Goal: Task Accomplishment & Management: Manage account settings

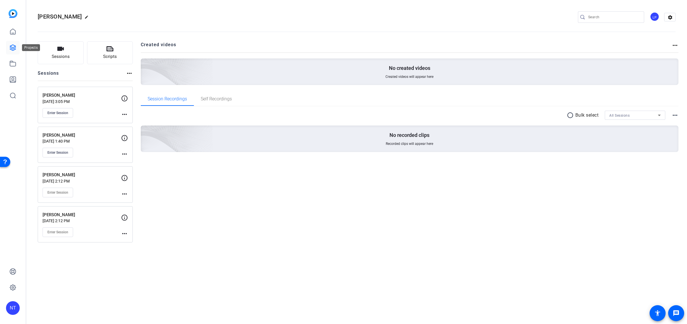
click at [11, 47] on icon at bounding box center [13, 48] width 6 height 6
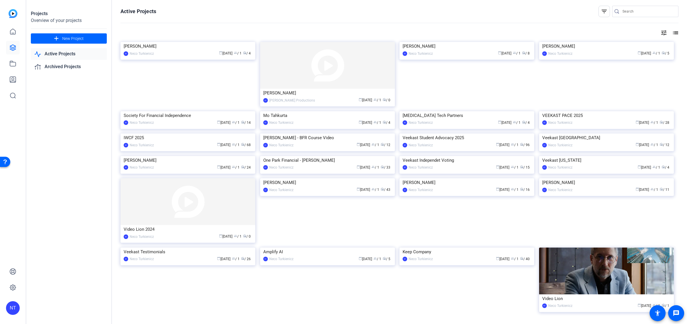
click at [16, 309] on div "NT" at bounding box center [13, 309] width 14 height 14
click at [67, 304] on mat-icon "logout" at bounding box center [67, 303] width 7 height 7
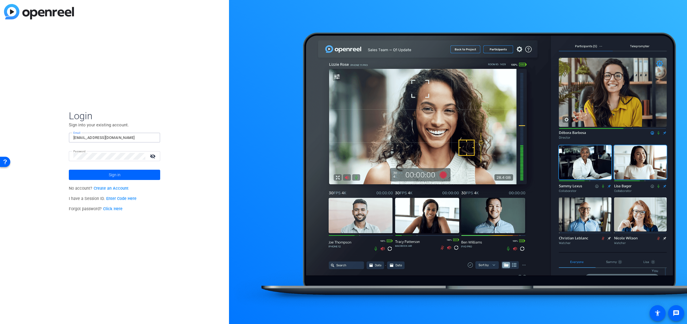
click at [112, 140] on input "[EMAIL_ADDRESS][DOMAIN_NAME]" at bounding box center [114, 138] width 82 height 7
click at [0, 324] on com-1password-button at bounding box center [0, 324] width 0 height 0
click at [179, 138] on div "Login Sign into your existing account. Email [EMAIL_ADDRESS][DOMAIN_NAME] Passw…" at bounding box center [114, 162] width 229 height 324
click at [73, 137] on div "Email [EMAIL_ADDRESS][DOMAIN_NAME]" at bounding box center [114, 138] width 91 height 10
click at [75, 137] on input "[EMAIL_ADDRESS][DOMAIN_NAME]" at bounding box center [114, 138] width 82 height 7
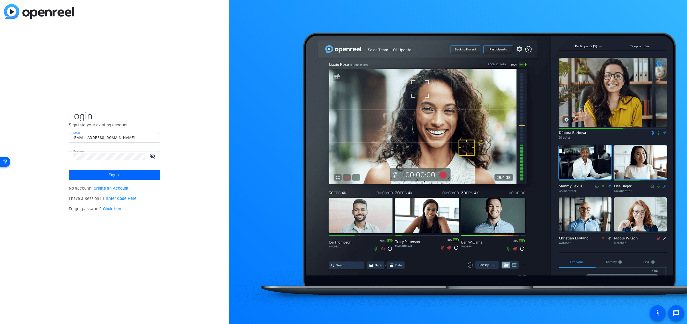
click at [73, 138] on div "Email [EMAIL_ADDRESS][DOMAIN_NAME]" at bounding box center [114, 138] width 91 height 10
click at [71, 138] on div "Email [EMAIL_ADDRESS][DOMAIN_NAME]" at bounding box center [114, 138] width 91 height 10
drag, startPoint x: 72, startPoint y: 137, endPoint x: 109, endPoint y: 136, distance: 36.9
click at [113, 135] on div "Email [EMAIL_ADDRESS][DOMAIN_NAME]" at bounding box center [114, 138] width 91 height 10
drag, startPoint x: 112, startPoint y: 138, endPoint x: 63, endPoint y: 137, distance: 49.7
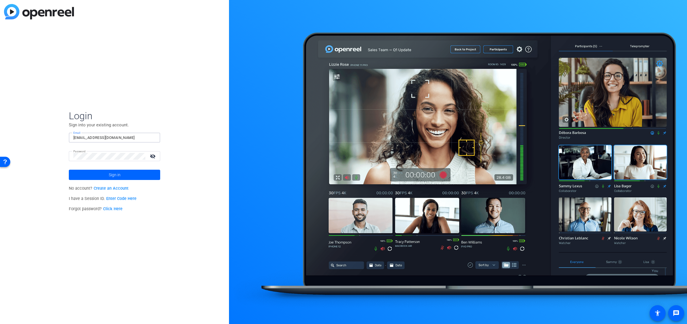
click at [63, 137] on div "Login Sign into your existing account. Email [EMAIL_ADDRESS][DOMAIN_NAME] Passw…" at bounding box center [114, 162] width 229 height 324
paste input "info@leibproductions"
type input "[EMAIL_ADDRESS][DOMAIN_NAME]"
click at [159, 115] on span "Login" at bounding box center [114, 116] width 91 height 12
click at [140, 136] on input "[EMAIL_ADDRESS][DOMAIN_NAME]" at bounding box center [114, 138] width 82 height 7
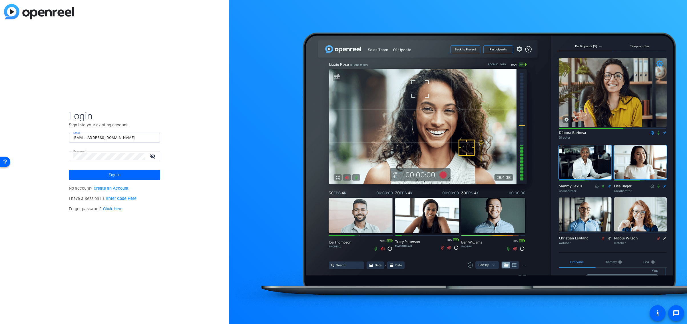
click at [0, 324] on com-1password-button at bounding box center [0, 324] width 0 height 0
click at [187, 130] on div "Login Sign into your existing account. Email [EMAIL_ADDRESS][DOMAIN_NAME] Passw…" at bounding box center [114, 162] width 229 height 324
click at [105, 176] on span at bounding box center [114, 175] width 91 height 14
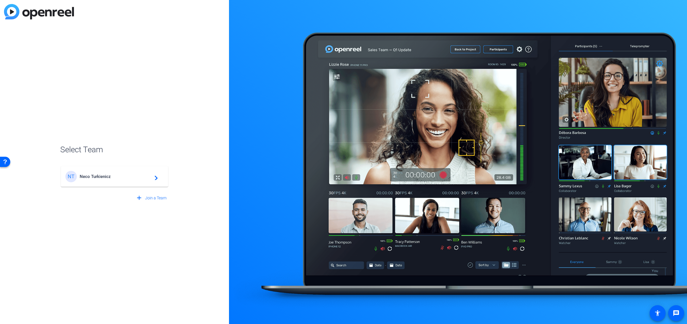
click at [110, 176] on span "Neco Turkienicz" at bounding box center [115, 176] width 71 height 5
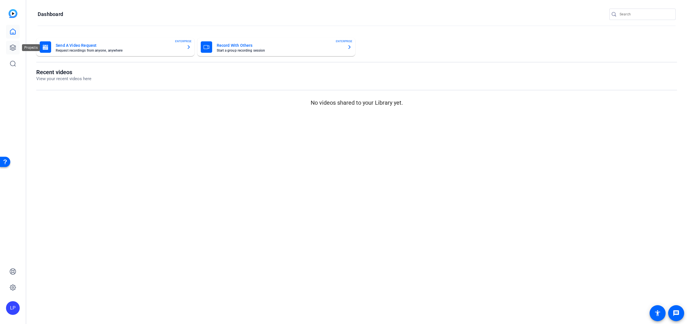
click at [12, 46] on icon at bounding box center [12, 47] width 7 height 7
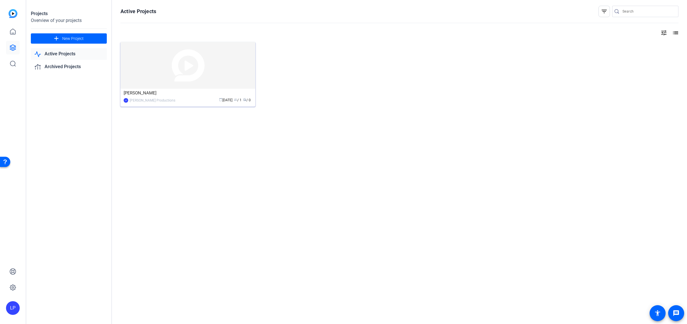
click at [179, 72] on img at bounding box center [188, 65] width 135 height 47
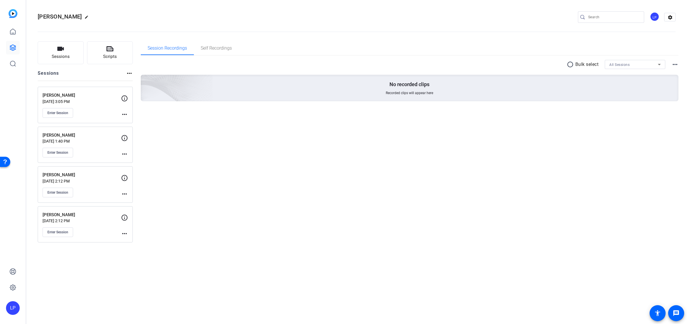
click at [13, 309] on div "LP" at bounding box center [13, 309] width 14 height 14
click at [69, 305] on span at bounding box center [76, 300] width 14 height 14
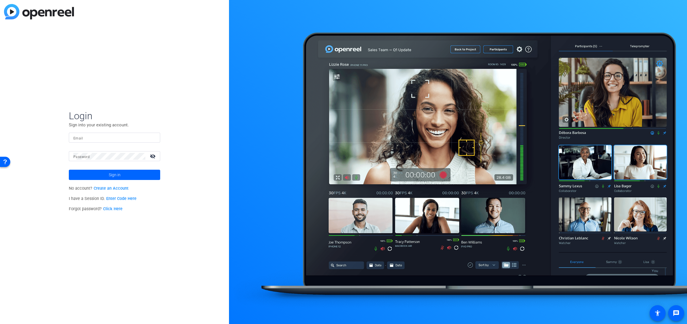
type input "[EMAIL_ADDRESS][DOMAIN_NAME]"
click at [114, 176] on span "Sign in" at bounding box center [115, 175] width 12 height 14
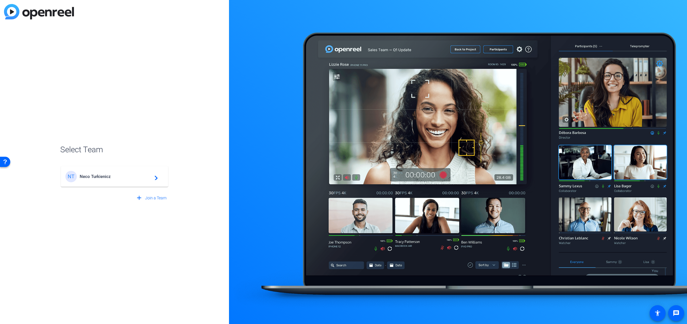
click at [114, 176] on span "Neco Turkienicz" at bounding box center [115, 176] width 71 height 5
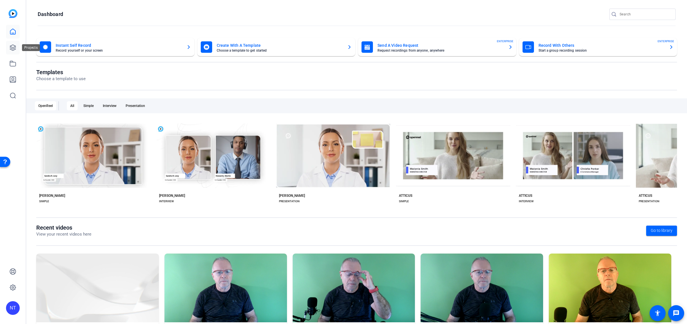
click at [10, 44] on icon at bounding box center [12, 47] width 7 height 7
